Goal: Navigation & Orientation: Find specific page/section

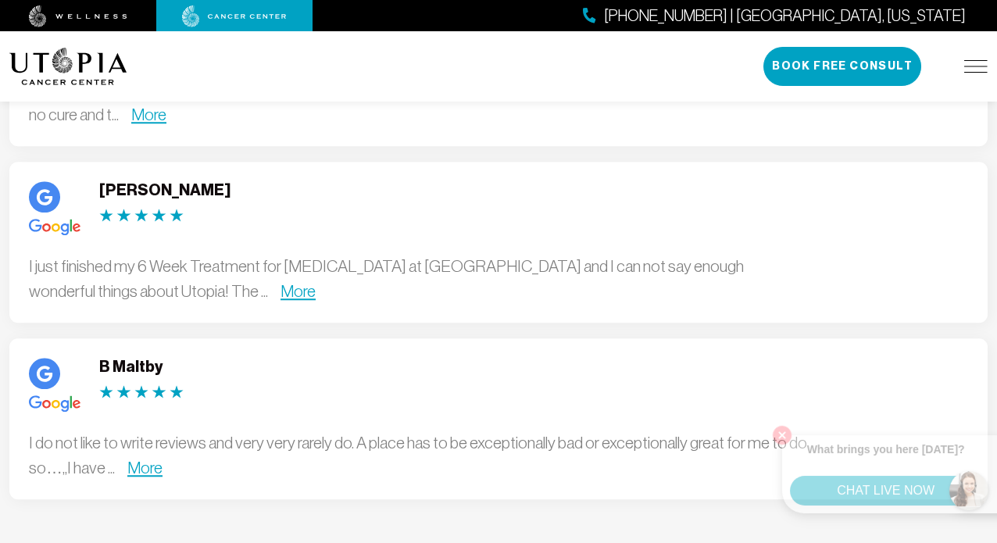
scroll to position [4402, 0]
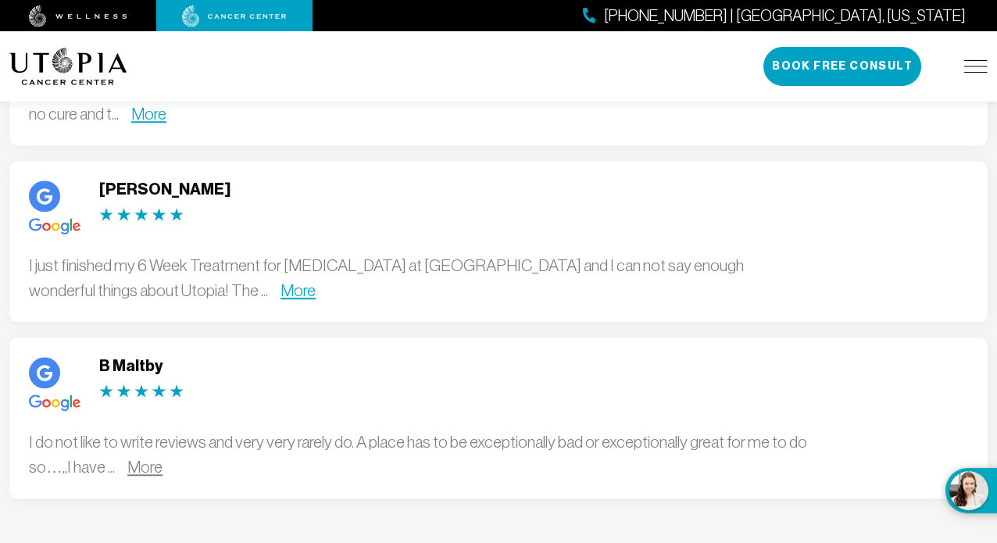
click at [143, 458] on link "More" at bounding box center [144, 467] width 35 height 18
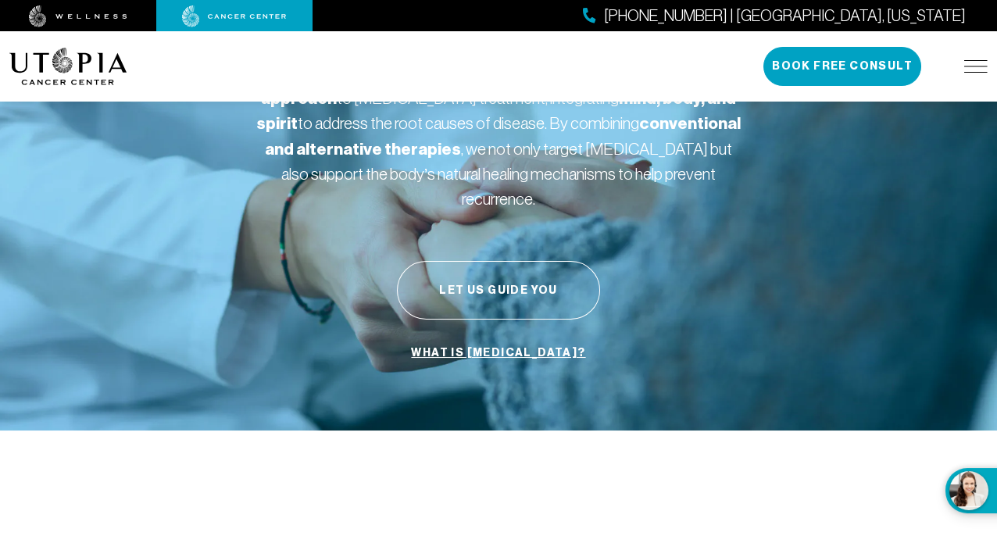
scroll to position [0, 0]
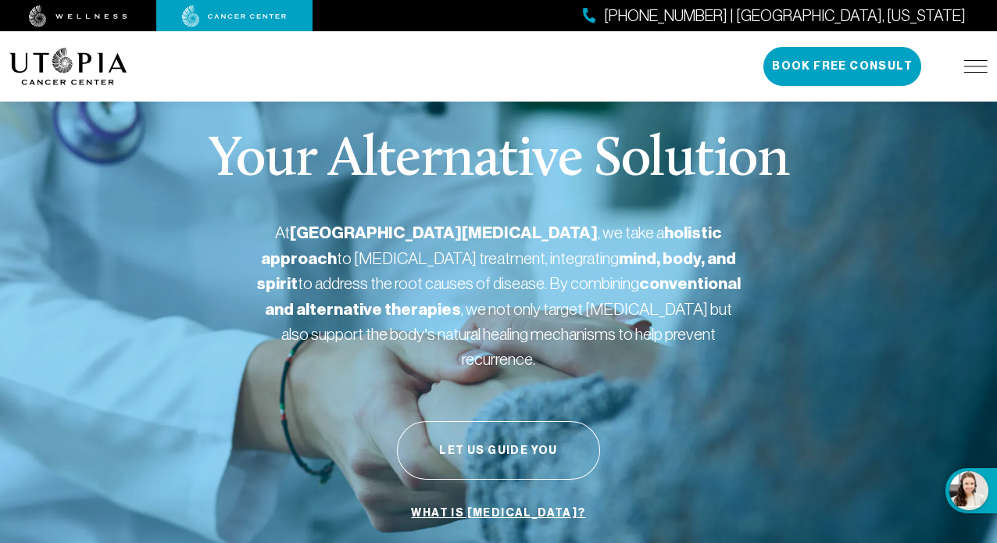
click at [971, 75] on div "[PHONE_NUMBER] | [GEOGRAPHIC_DATA], [US_STATE] Book Free Consult" at bounding box center [875, 66] width 224 height 39
click at [972, 63] on img at bounding box center [975, 66] width 23 height 12
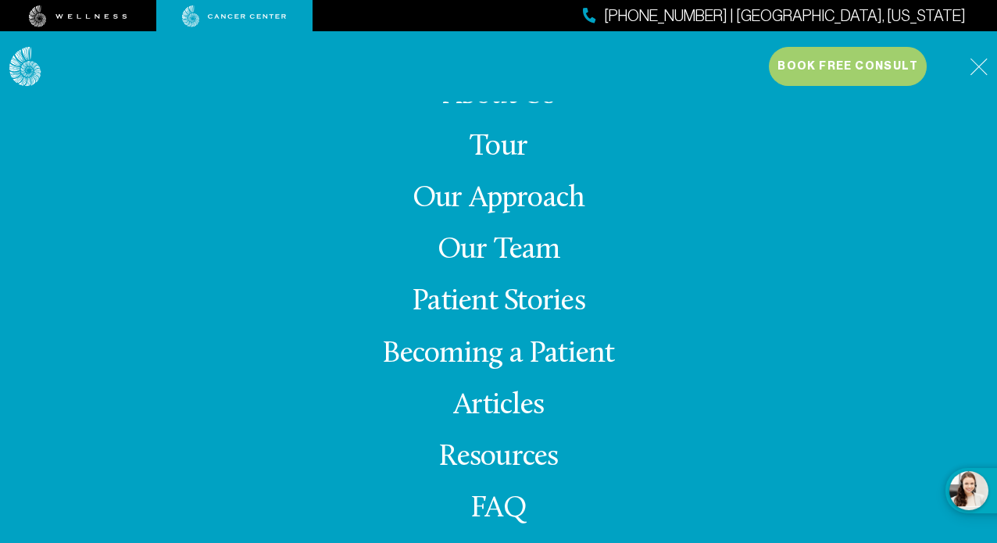
scroll to position [22, 0]
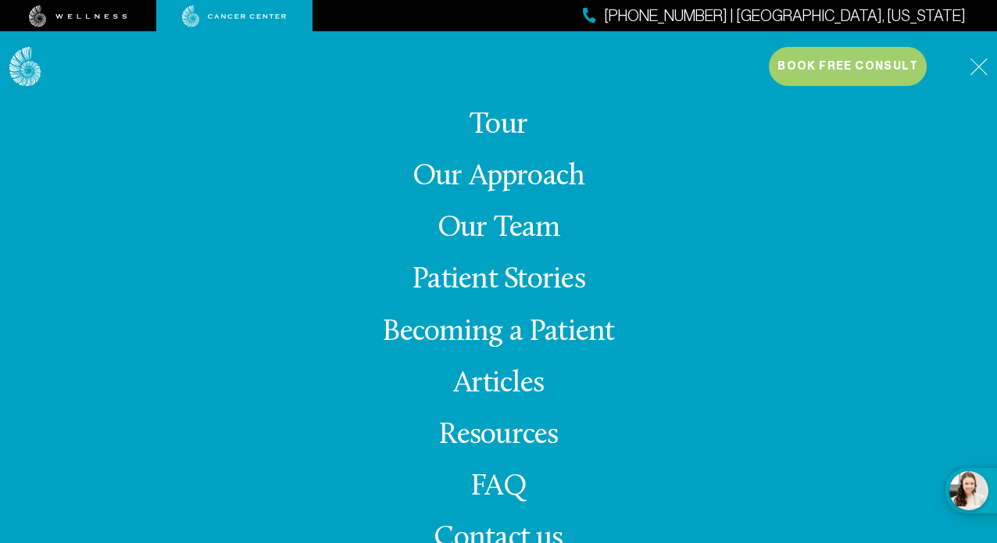
click at [503, 232] on link "Our Team" at bounding box center [498, 228] width 123 height 30
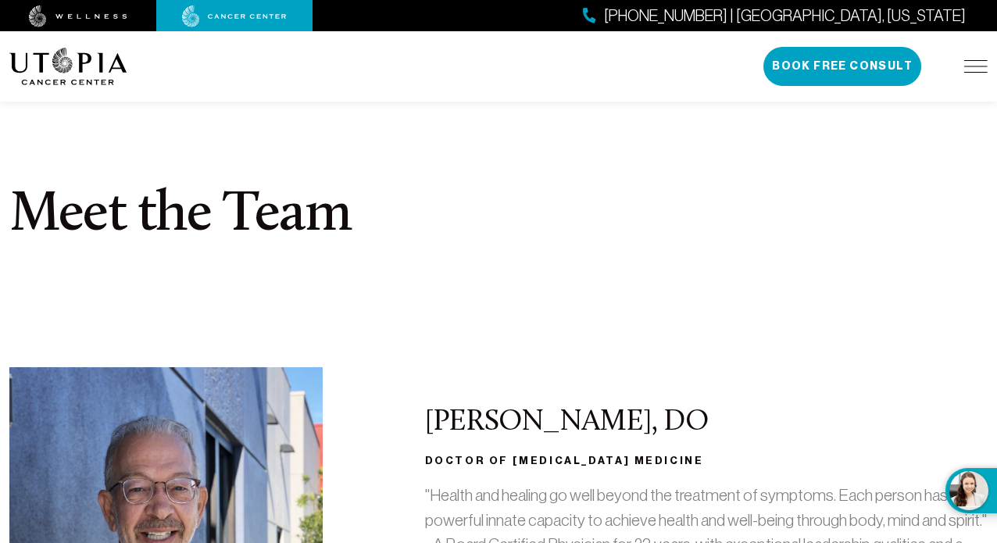
click at [0, 0] on link "Treatments" at bounding box center [0, 0] width 0 height 0
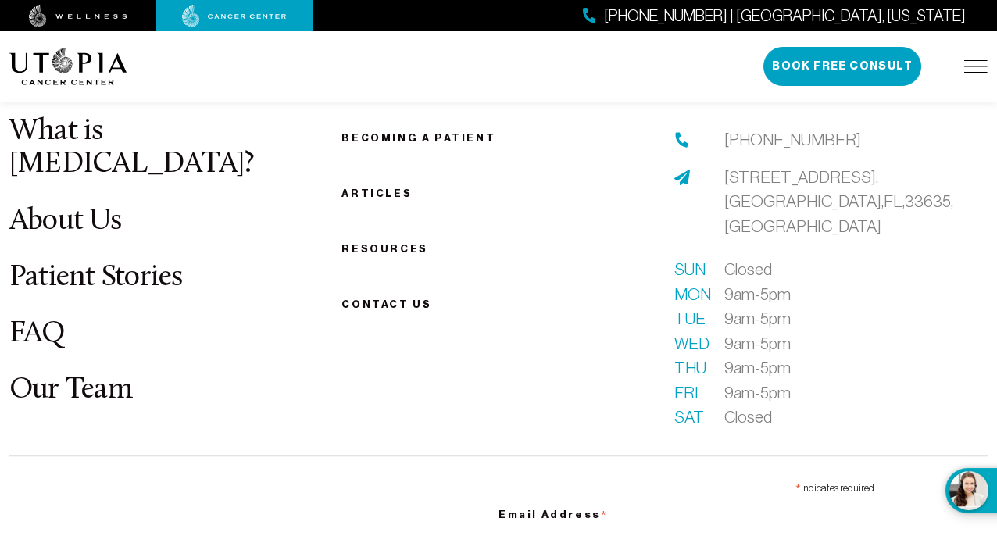
scroll to position [4373, 0]
click at [401, 309] on span "Contact us" at bounding box center [386, 304] width 90 height 12
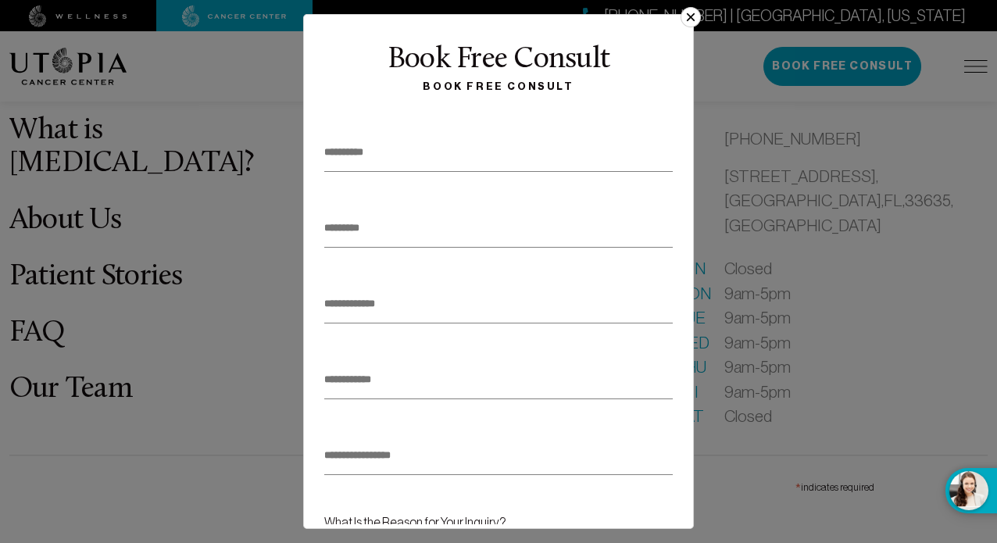
click at [694, 9] on button "×" at bounding box center [690, 17] width 20 height 20
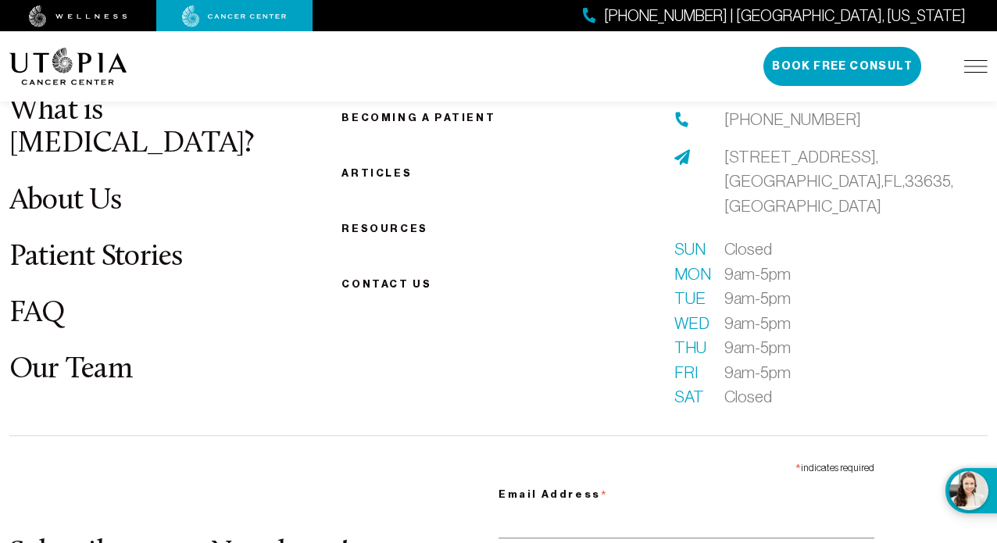
scroll to position [4393, 0]
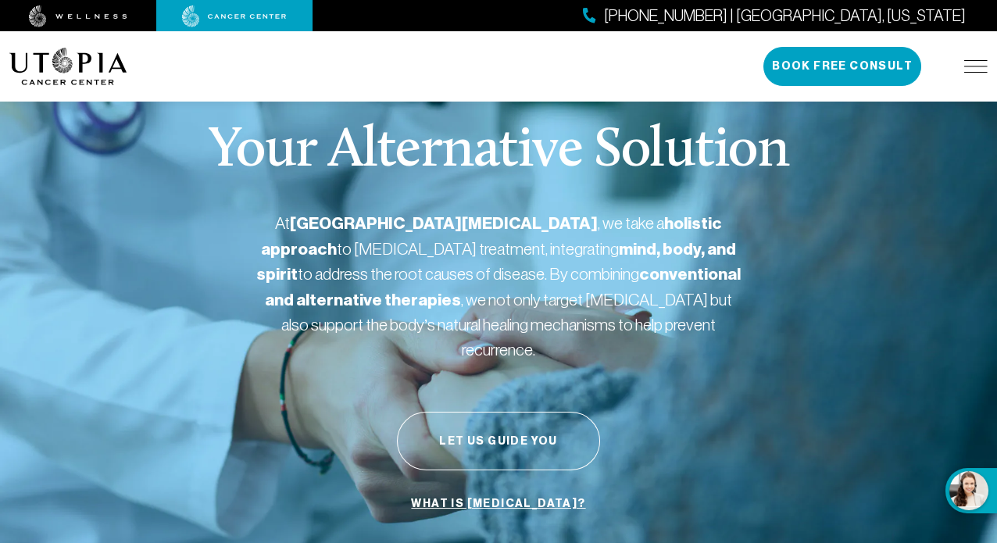
scroll to position [2, 0]
